Goal: Find specific page/section: Find specific page/section

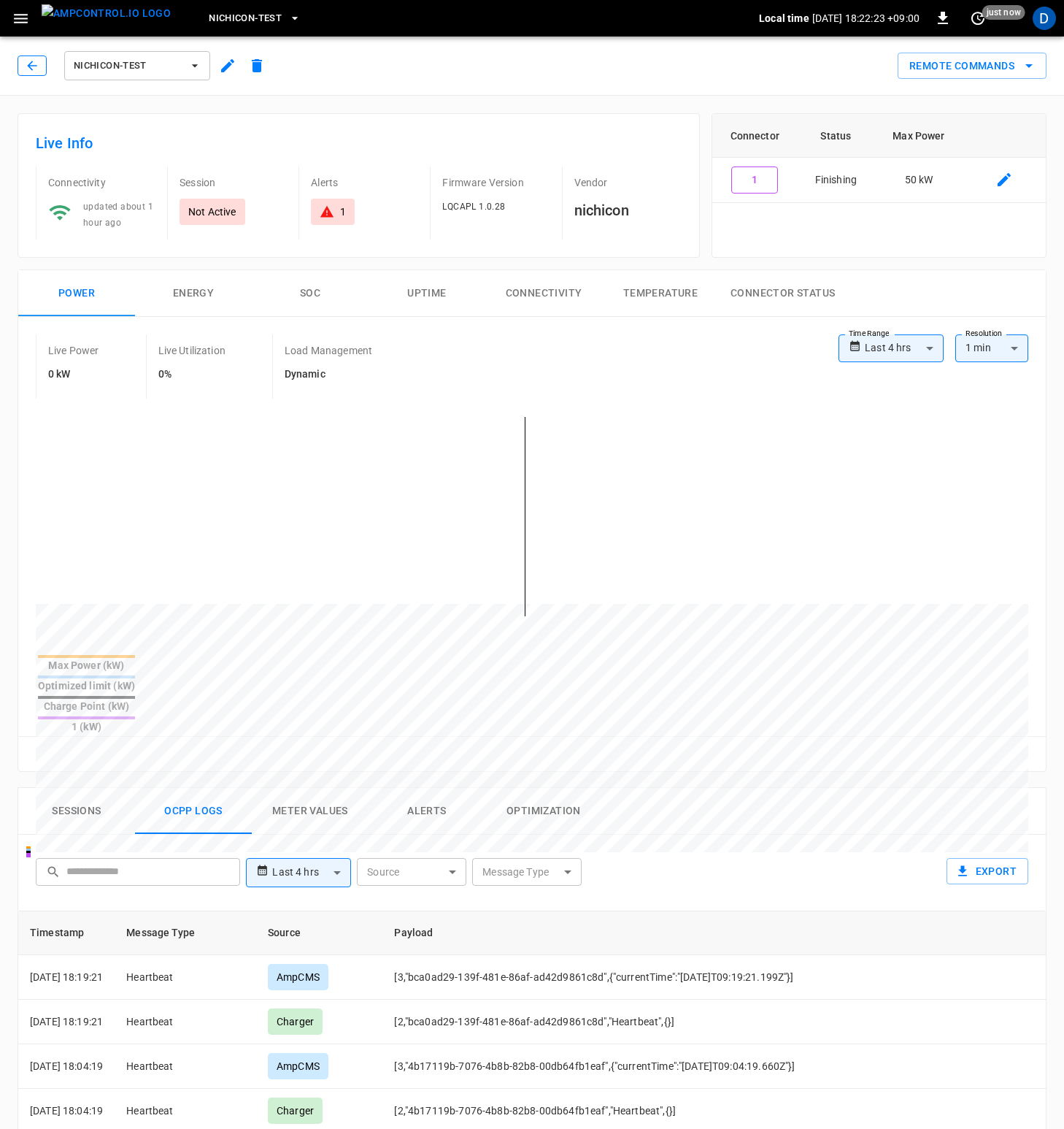
click at [42, 63] on button "button" at bounding box center [32, 66] width 29 height 20
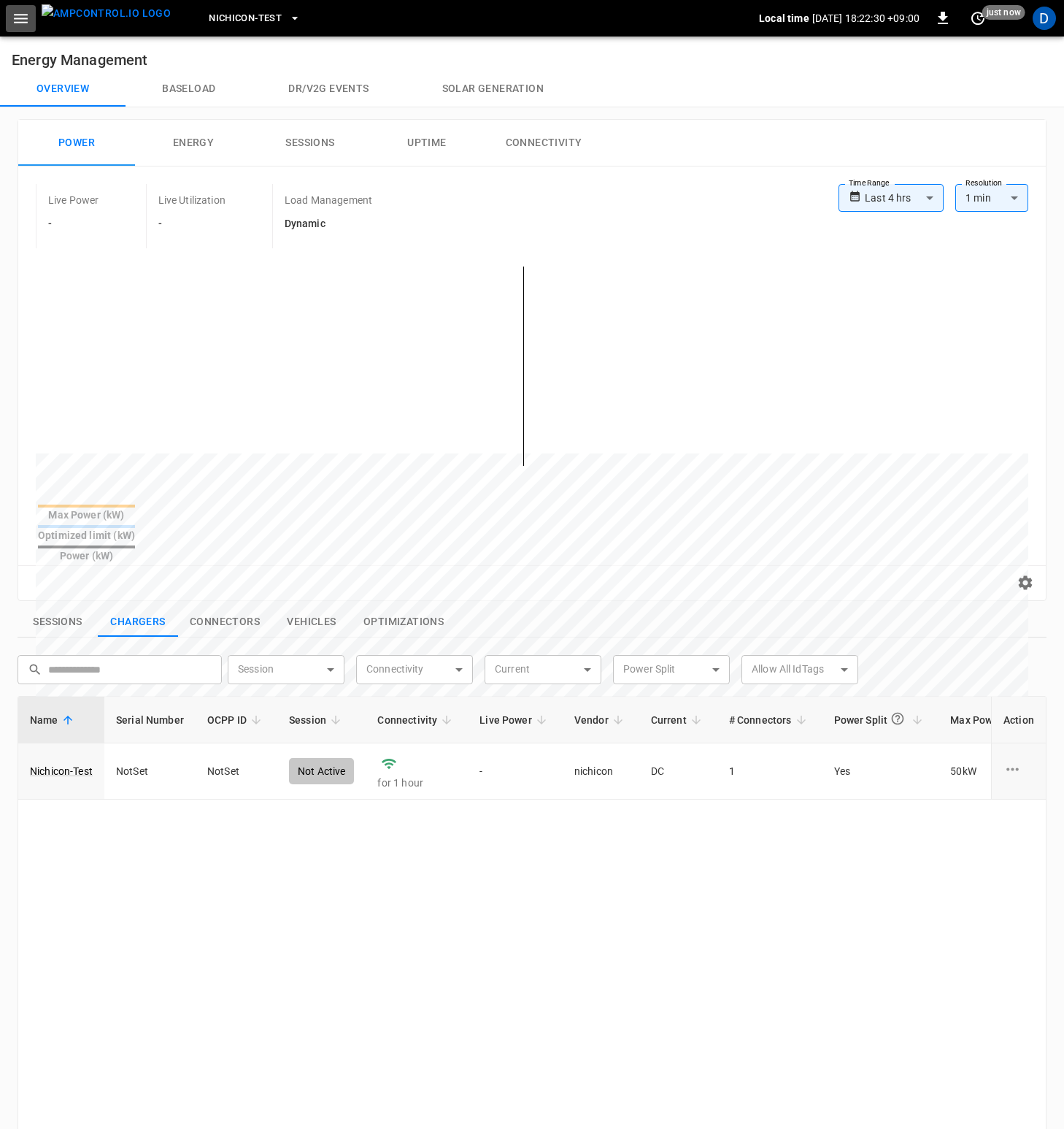
click at [28, 19] on icon "button" at bounding box center [20, 19] width 19 height 19
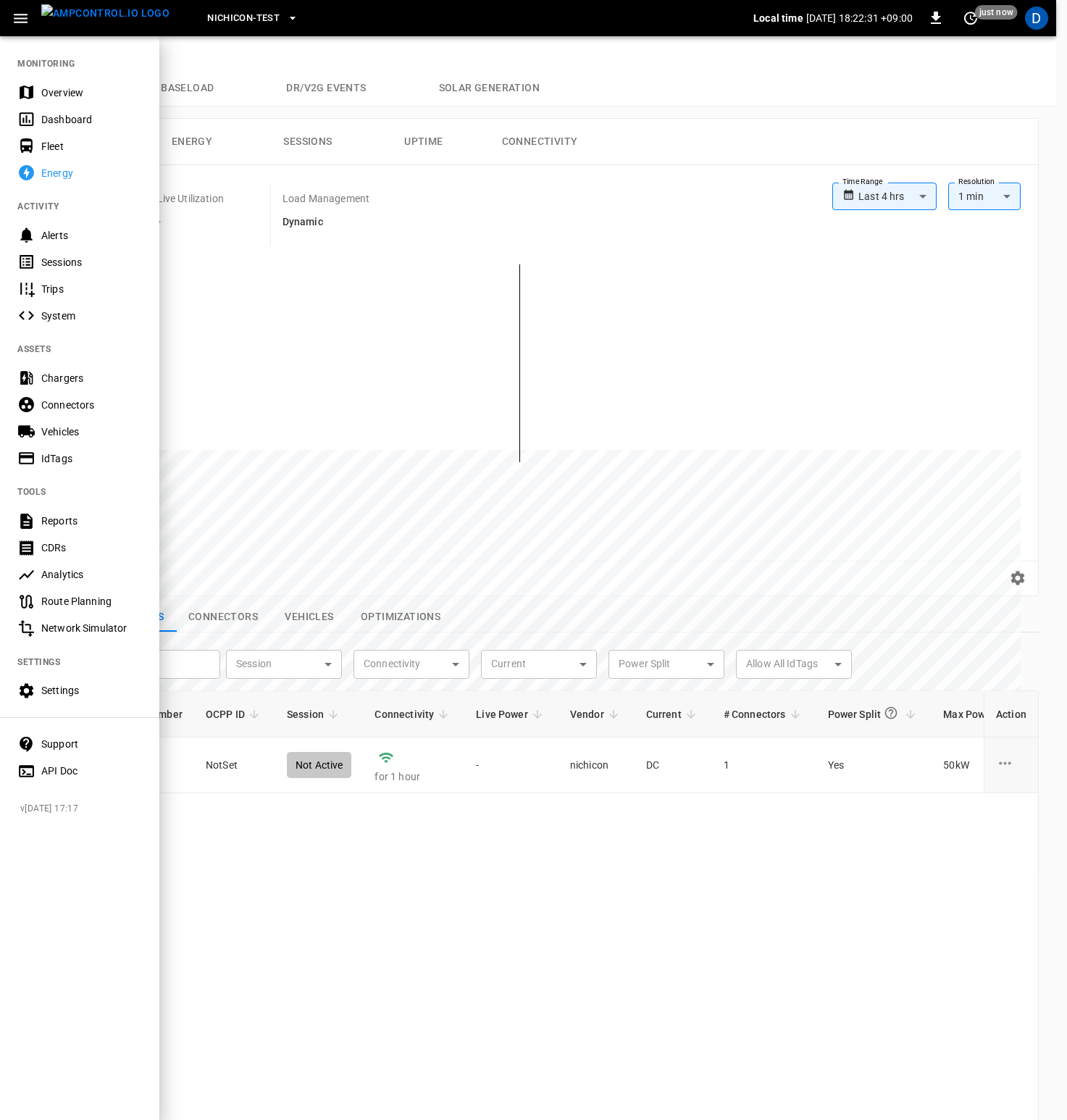
click at [63, 92] on div "Overview" at bounding box center [91, 92] width 100 height 14
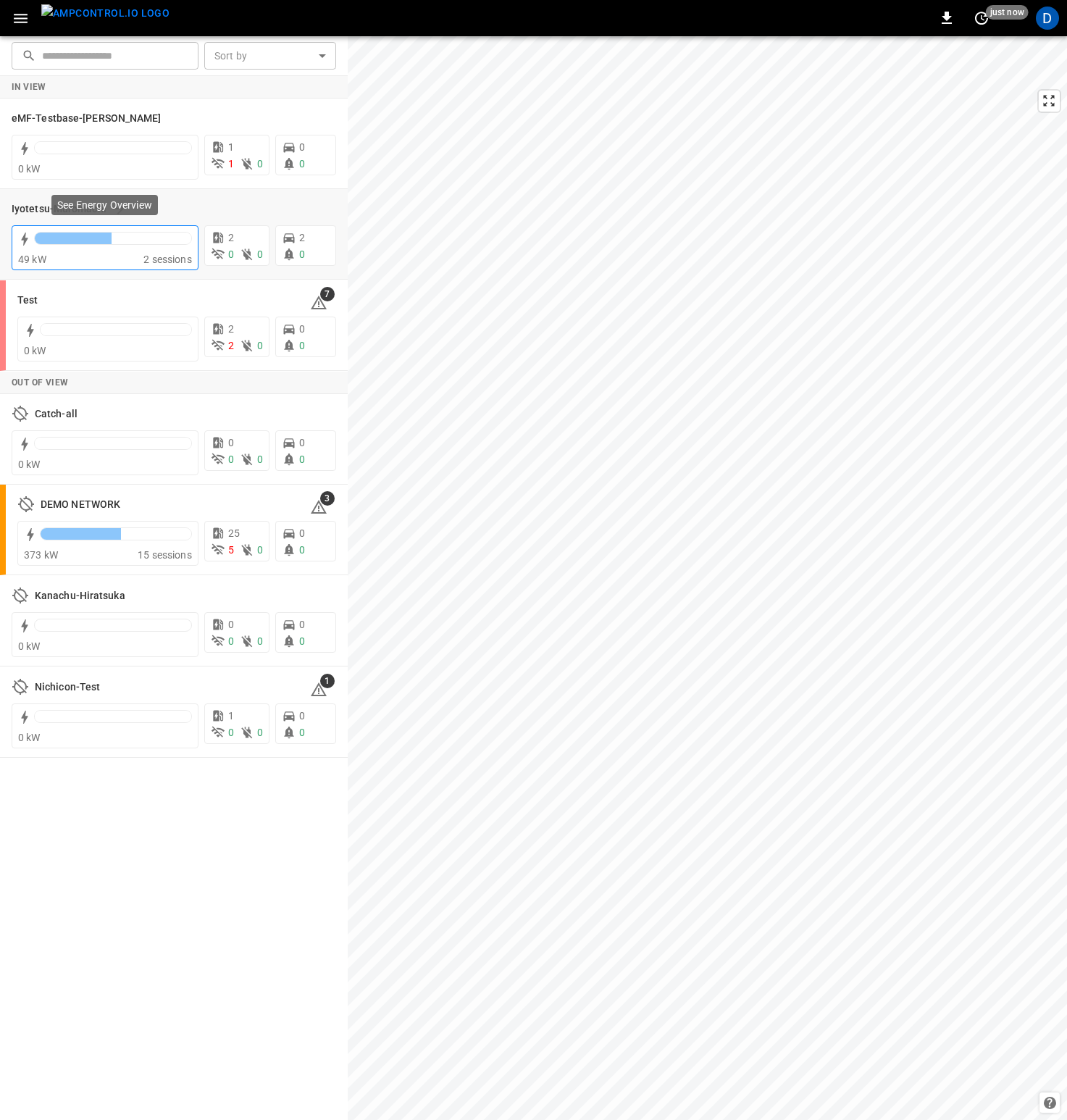
click at [117, 256] on div "49 kW" at bounding box center [81, 259] width 125 height 14
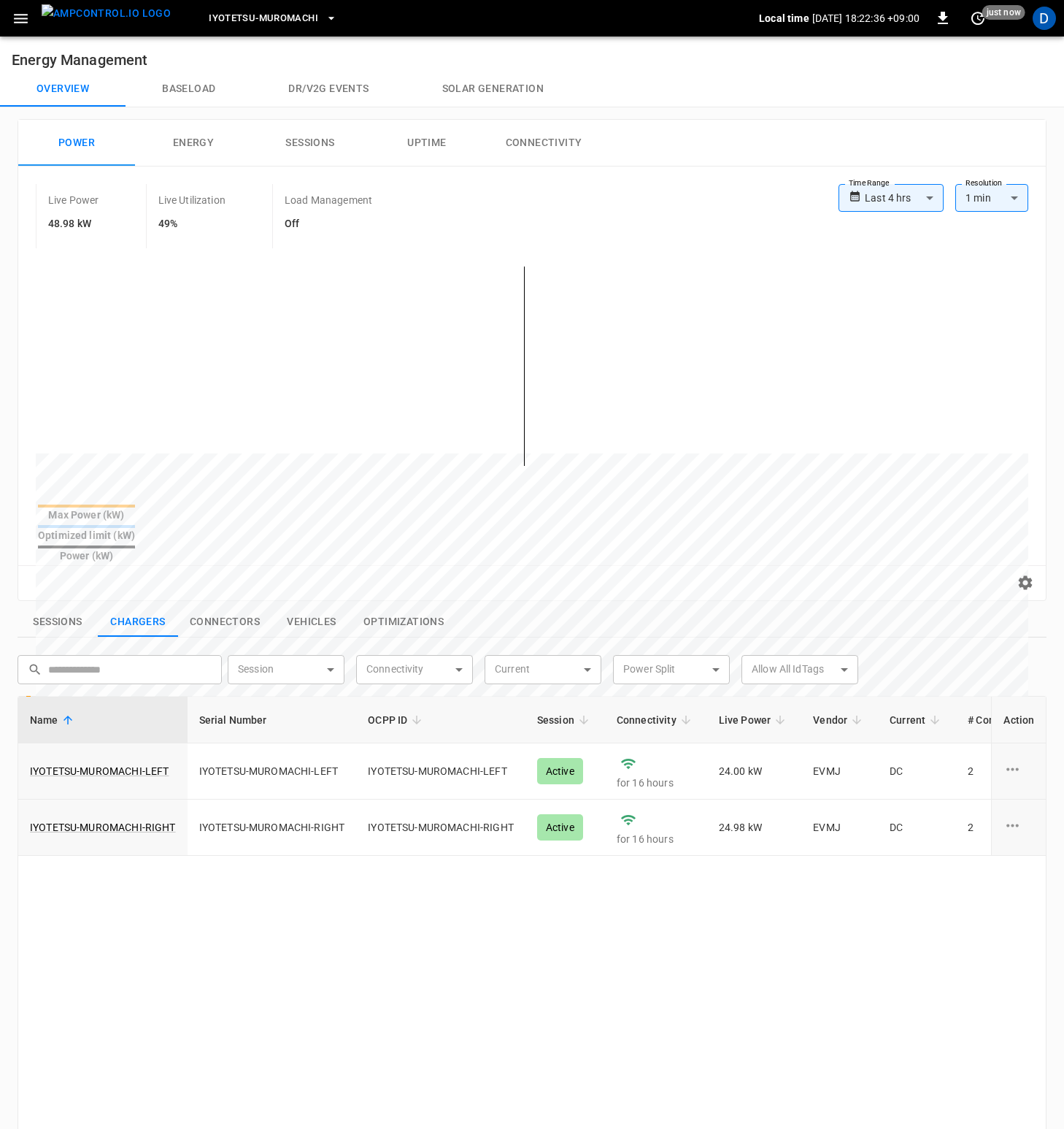
click at [28, 19] on icon "button" at bounding box center [20, 19] width 19 height 19
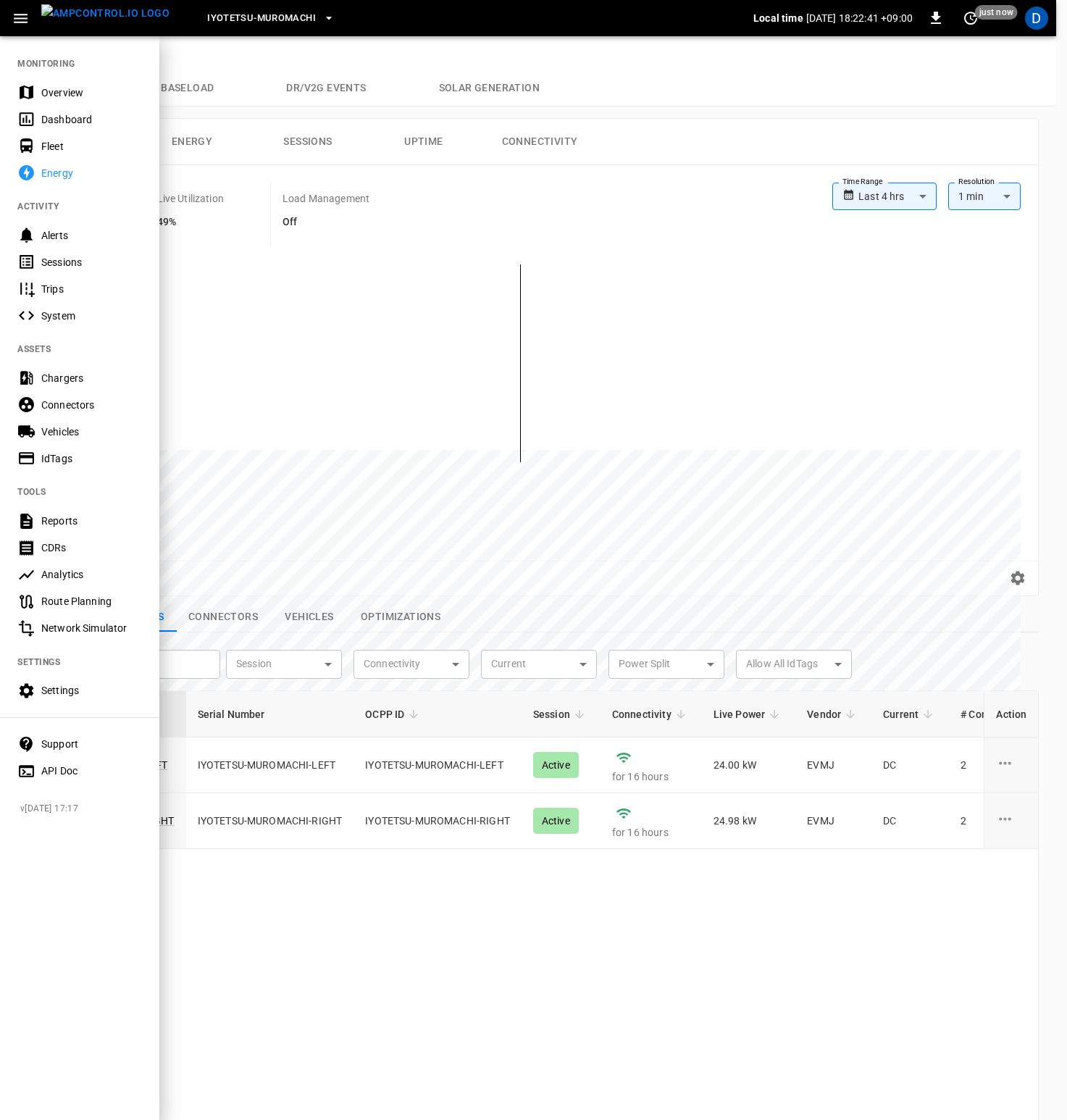
click at [250, 26] on button "Iyotetsu-Muromachi" at bounding box center [271, 18] width 139 height 28
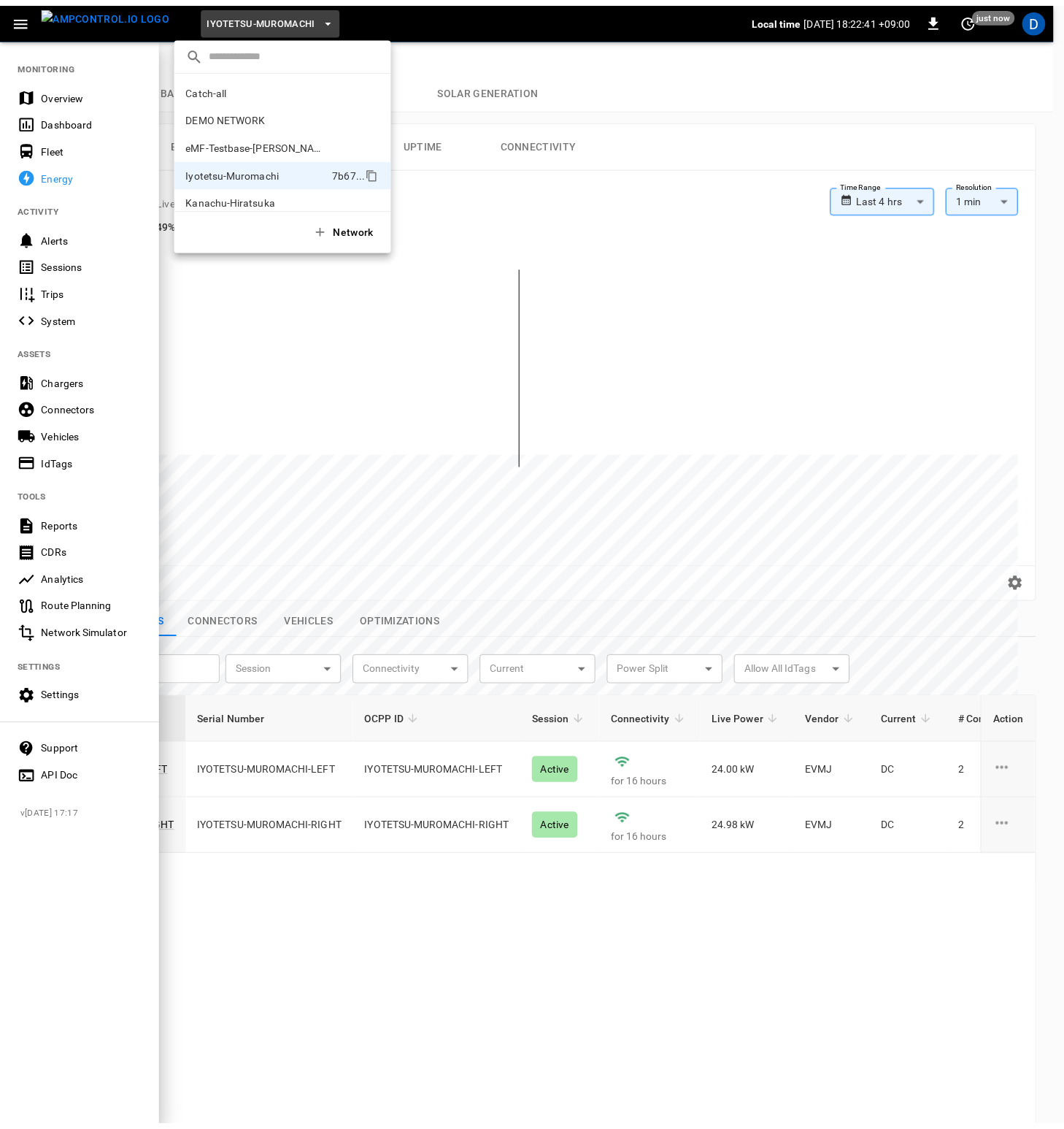
scroll to position [67, 0]
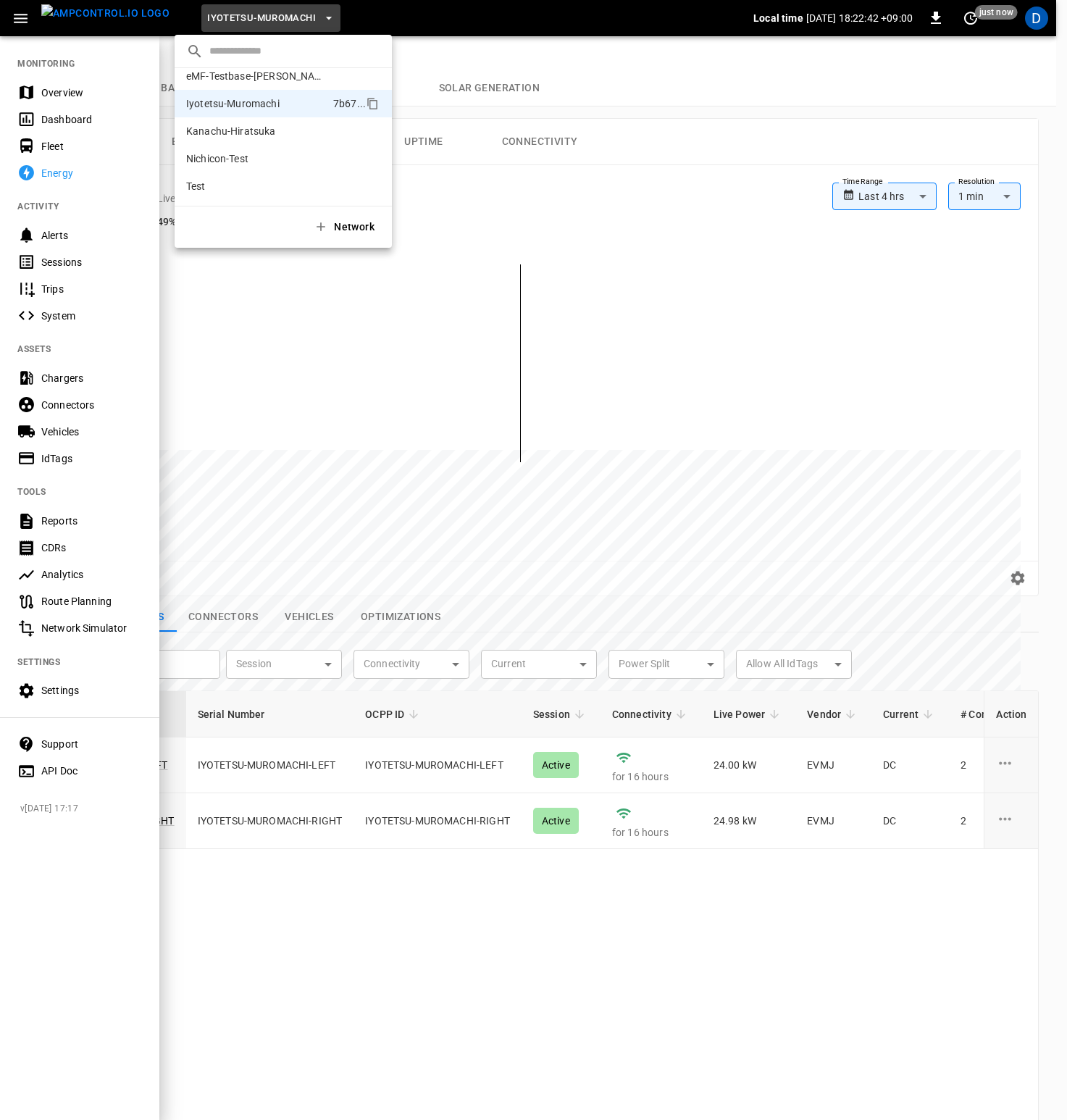
click at [239, 201] on div "Catch-all 6712 ... DEMO NETWORK 5103 ... eMF-Testbase-Musashimurayama 7eed ... …" at bounding box center [283, 136] width 218 height 137
click at [233, 186] on p "Test" at bounding box center [257, 186] width 141 height 14
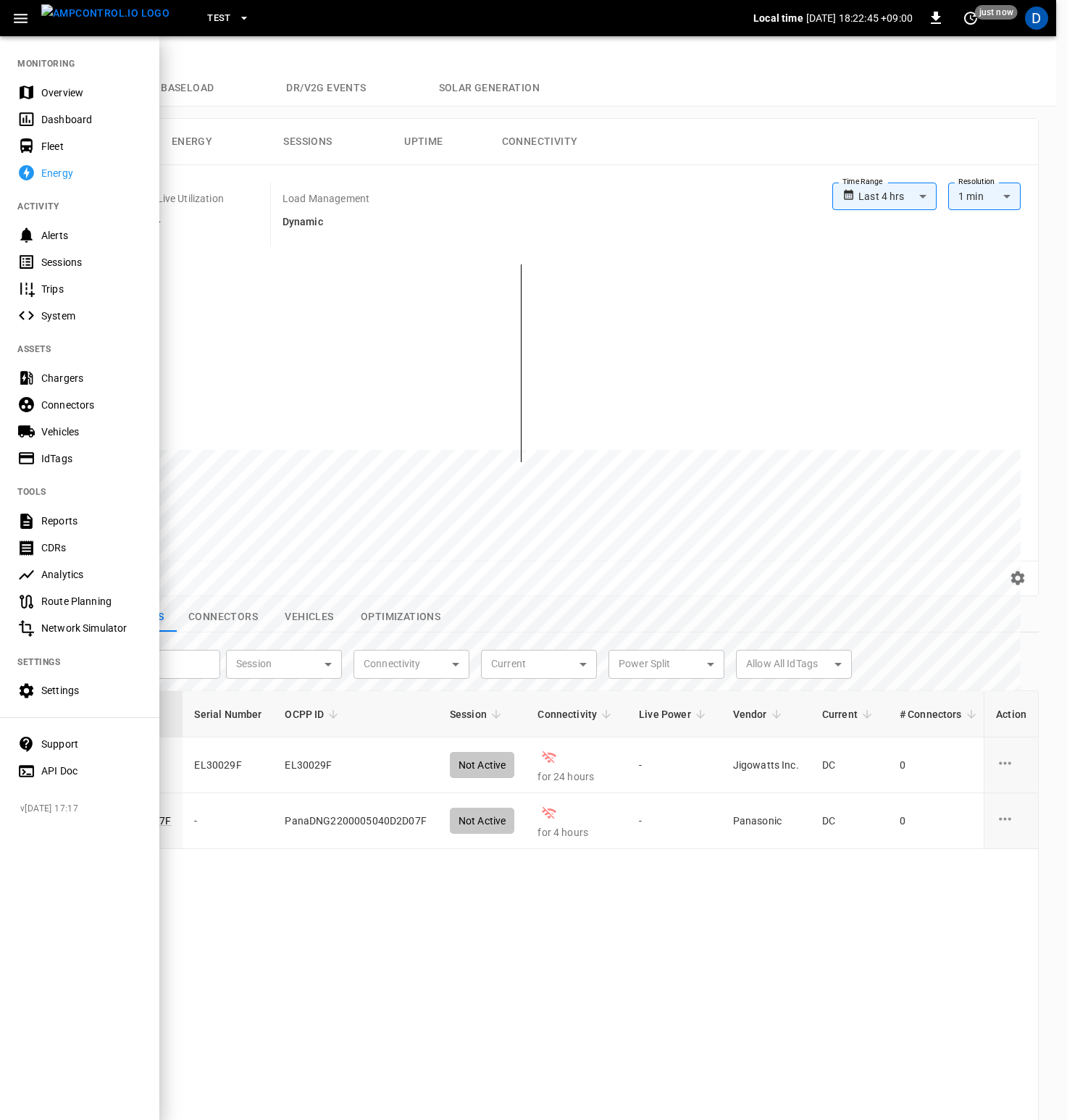
click at [868, 660] on div at bounding box center [533, 560] width 1067 height 1120
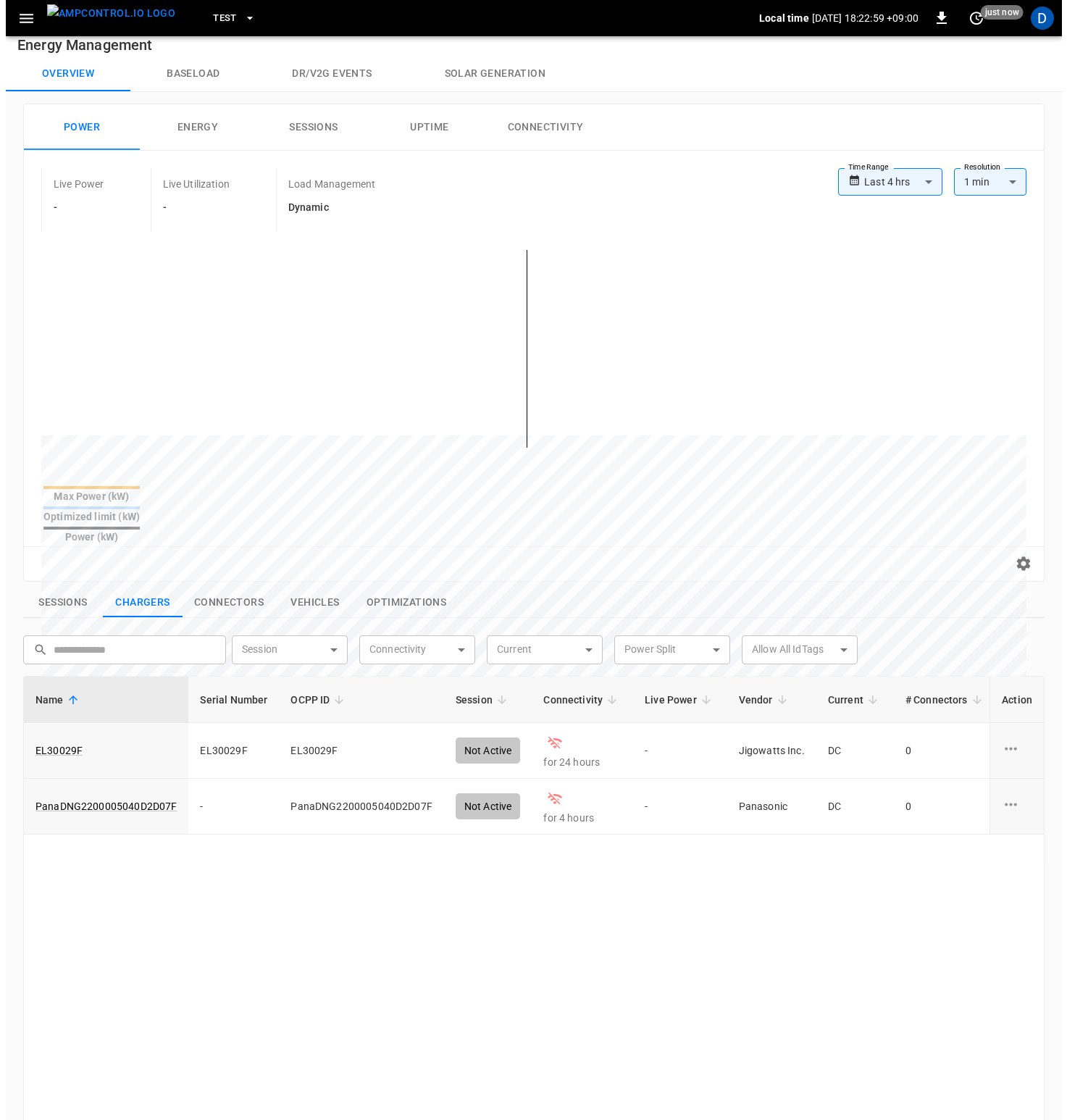
scroll to position [0, 0]
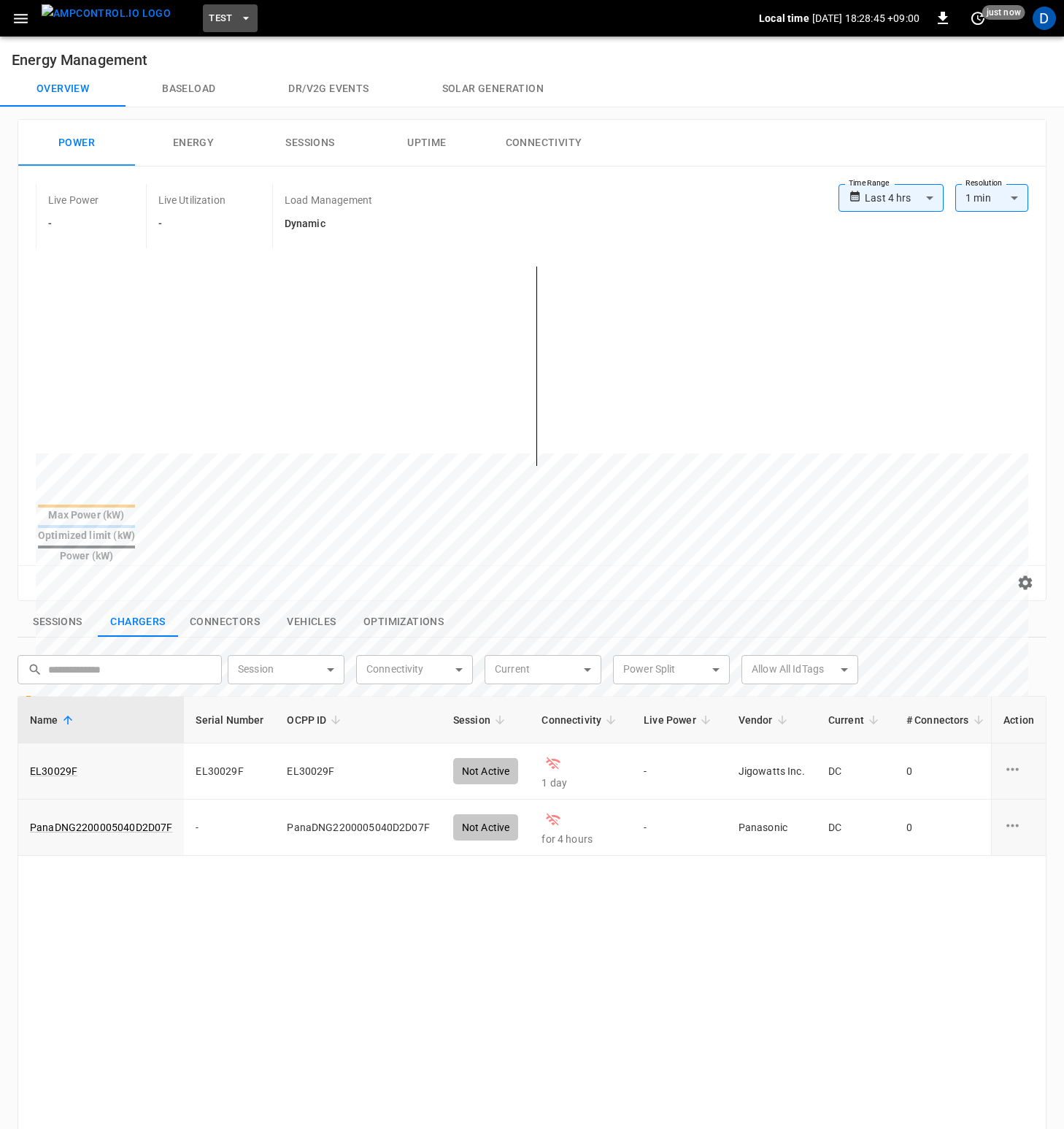
click at [208, 15] on button "Test" at bounding box center [231, 18] width 55 height 28
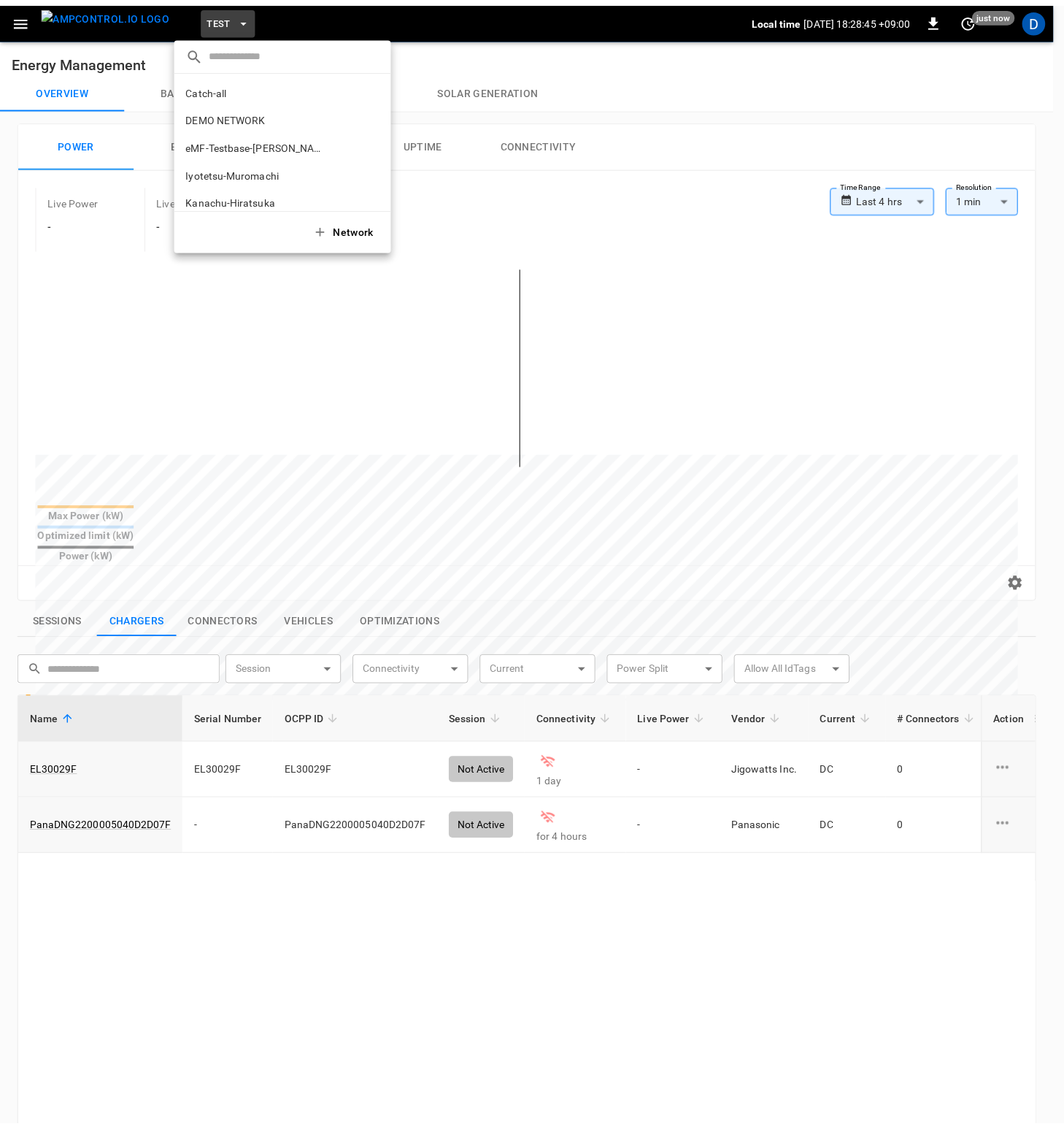
scroll to position [67, 0]
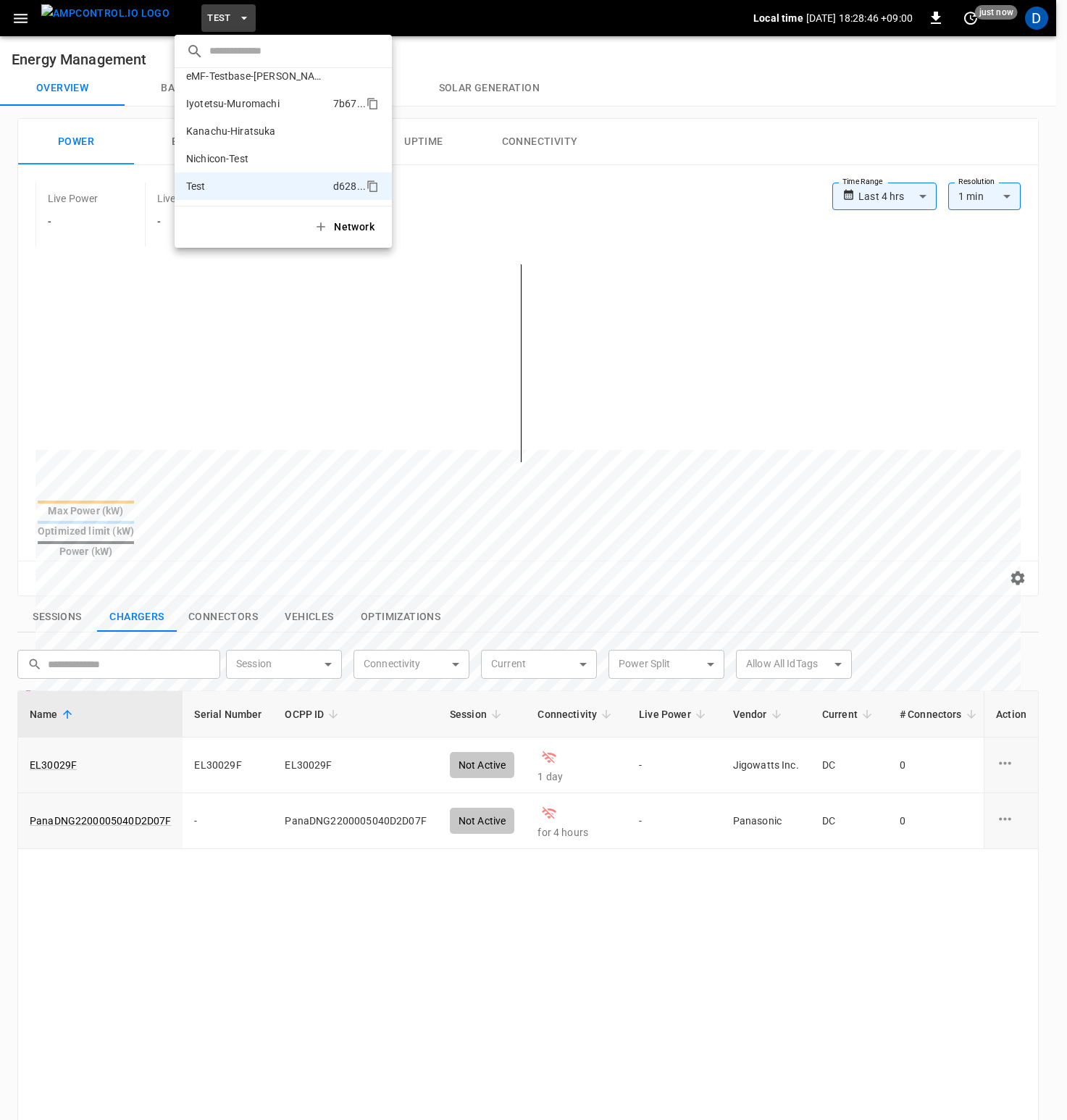
click at [230, 102] on p "Iyotetsu-Muromachi" at bounding box center [257, 104] width 141 height 14
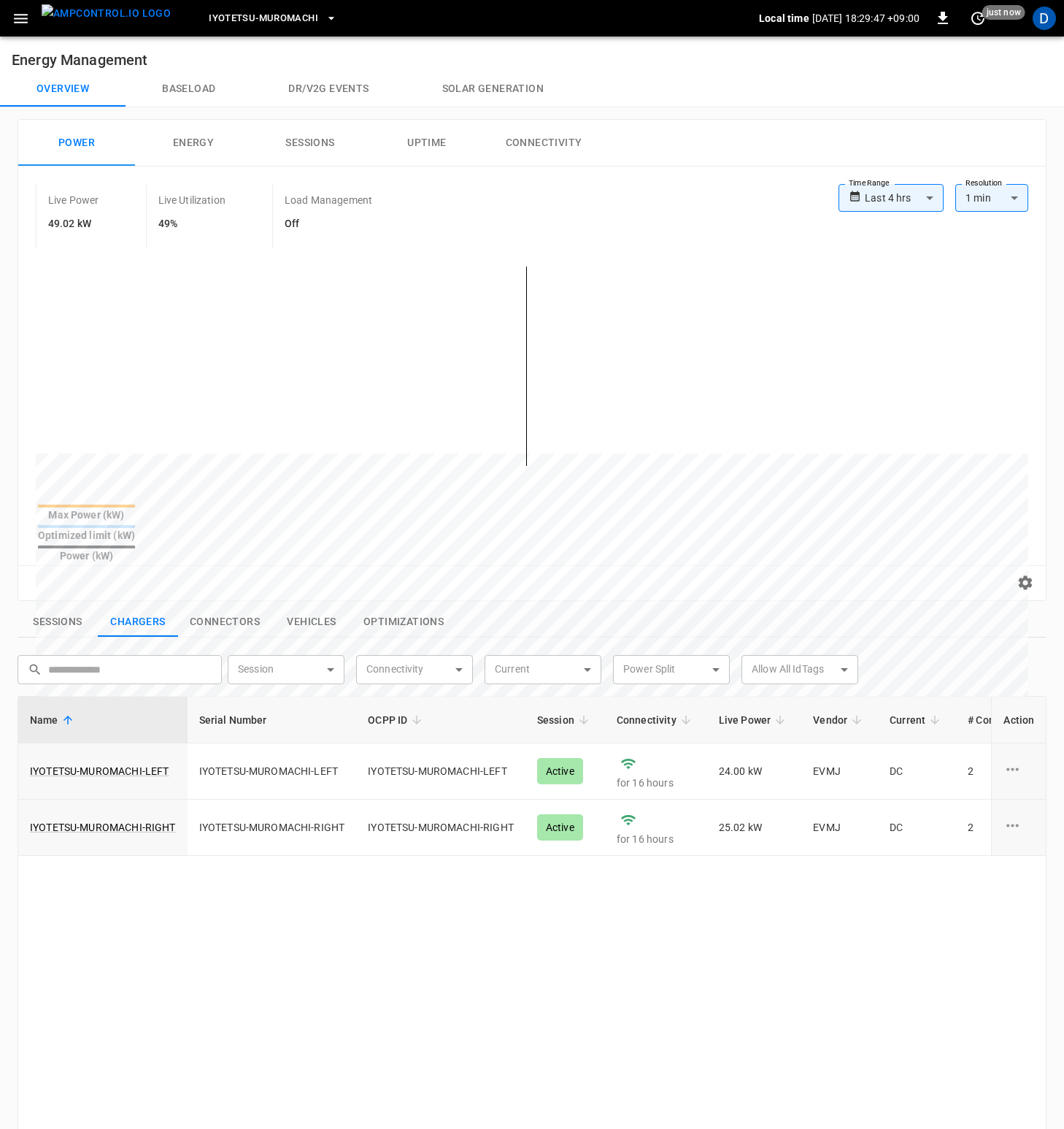
click at [567, 187] on div "Live Power 49.02 kW Live Utilization 49% Load Management Off" at bounding box center [437, 215] width 803 height 64
